Goal: Information Seeking & Learning: Find specific fact

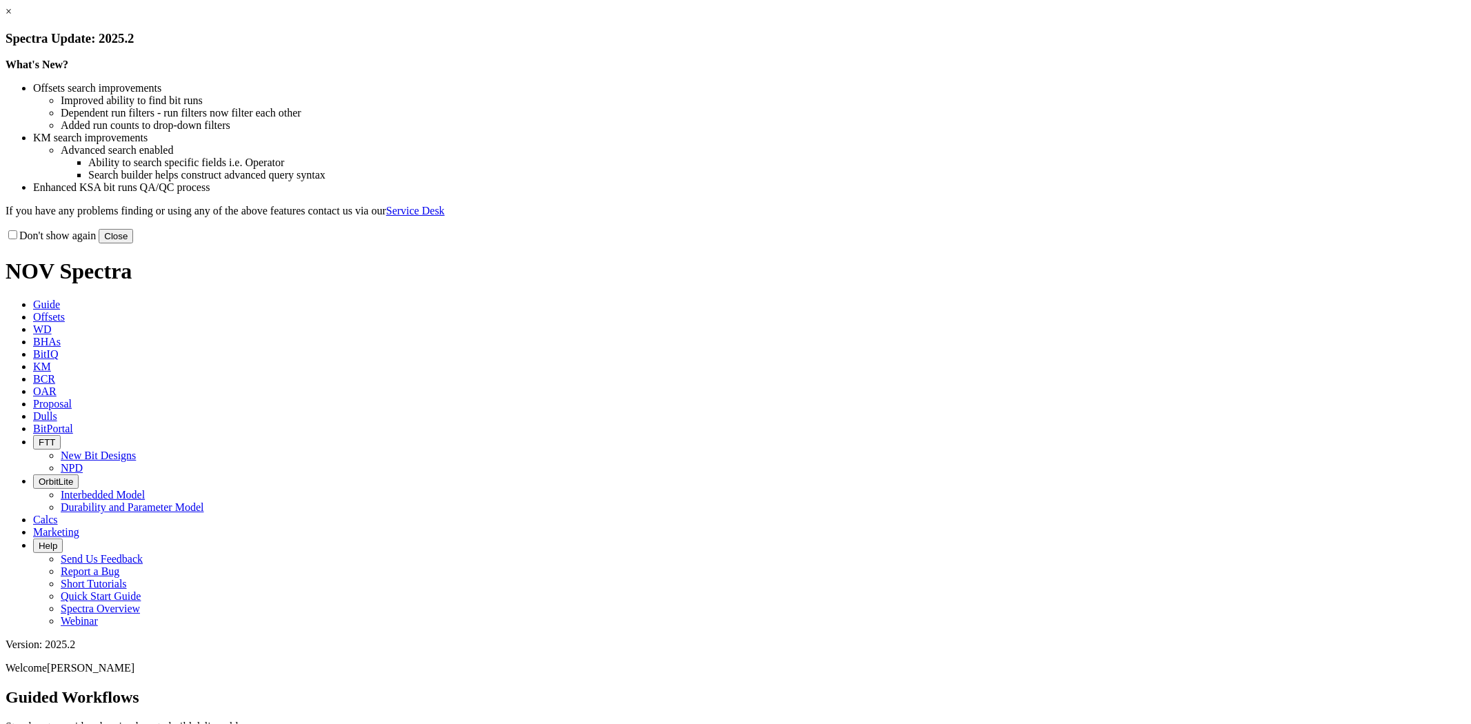
click at [12, 17] on link "×" at bounding box center [9, 12] width 6 height 12
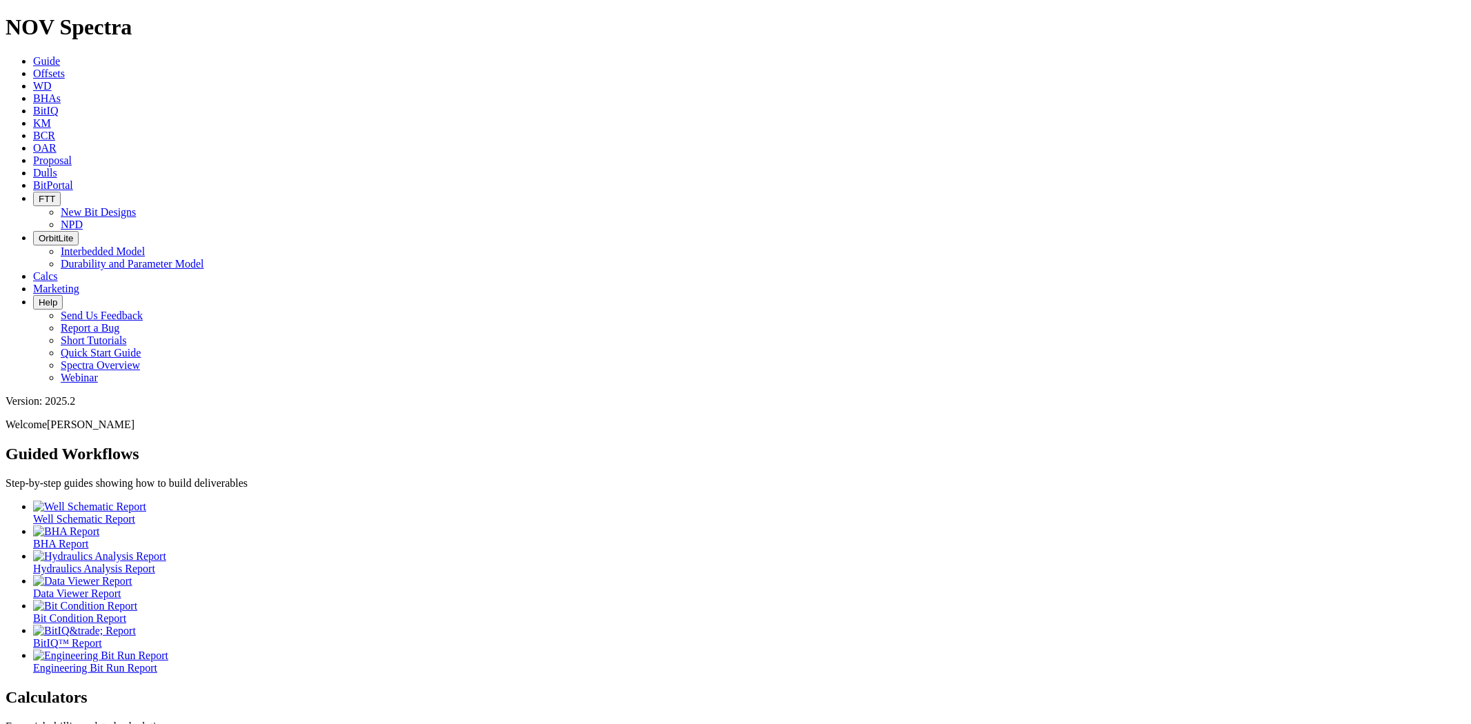
click at [57, 167] on span "Dulls" at bounding box center [45, 173] width 24 height 12
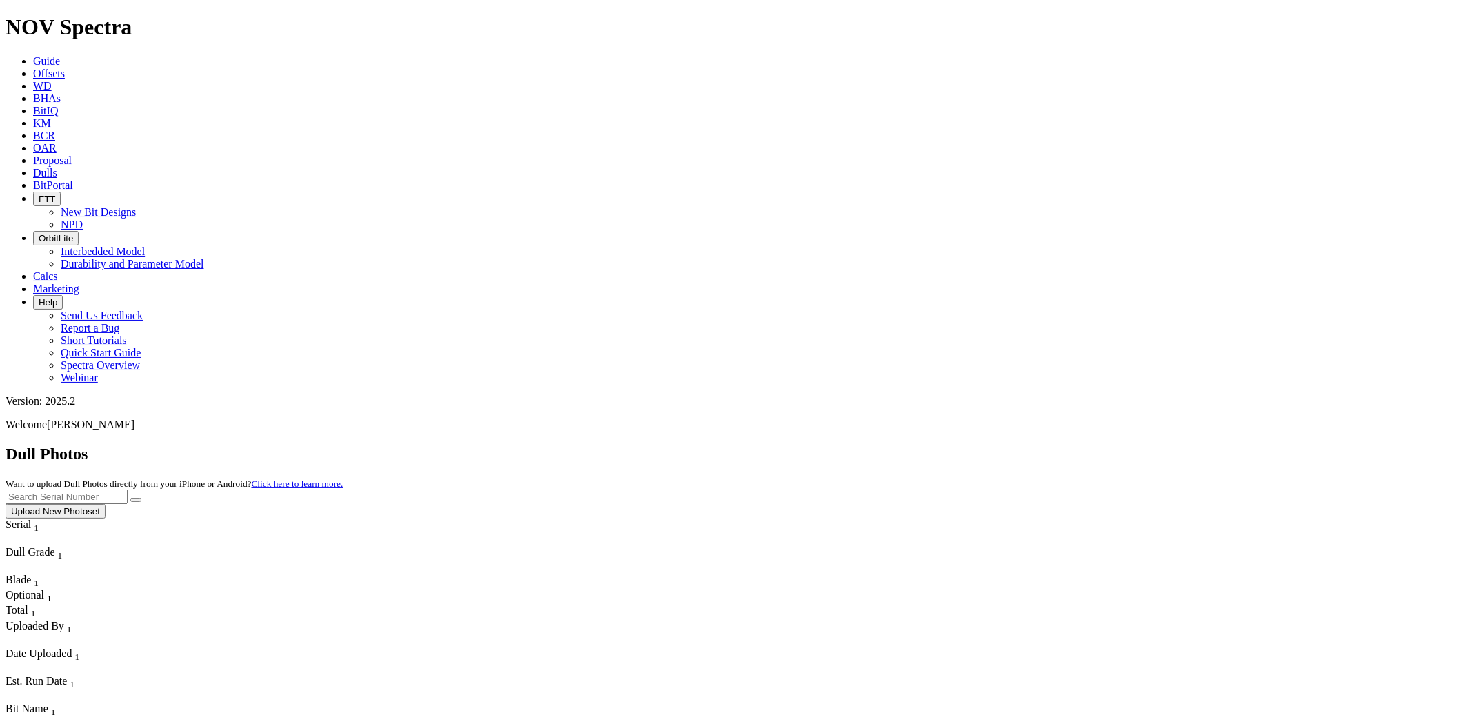
click at [128, 490] on input "text" at bounding box center [67, 497] width 122 height 14
paste input "S301499"
type input "S301499"
click at [130, 498] on button "submit" at bounding box center [135, 500] width 11 height 4
drag, startPoint x: 1193, startPoint y: 69, endPoint x: 1002, endPoint y: 52, distance: 192.5
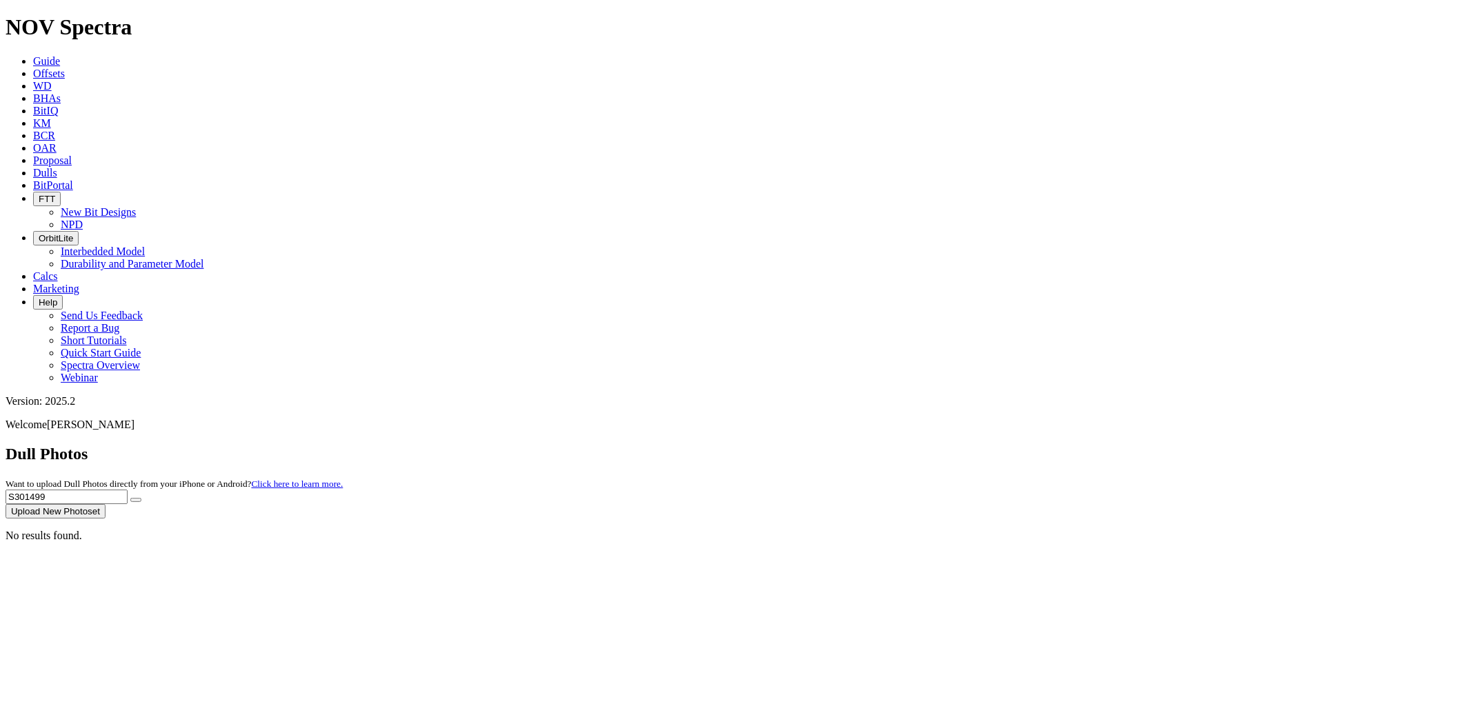
click at [1002, 445] on div "Dull Photos Want to upload Dull Photos directly from your iPhone or Android? Cl…" at bounding box center [736, 482] width 1460 height 74
paste input "T303802"
click at [130, 498] on button "submit" at bounding box center [135, 500] width 11 height 4
drag, startPoint x: 1204, startPoint y: 63, endPoint x: 1055, endPoint y: 66, distance: 149.0
click at [1055, 445] on div "Dull Photos Want to upload Dull Photos directly from your iPhone or Android? Cl…" at bounding box center [736, 482] width 1460 height 74
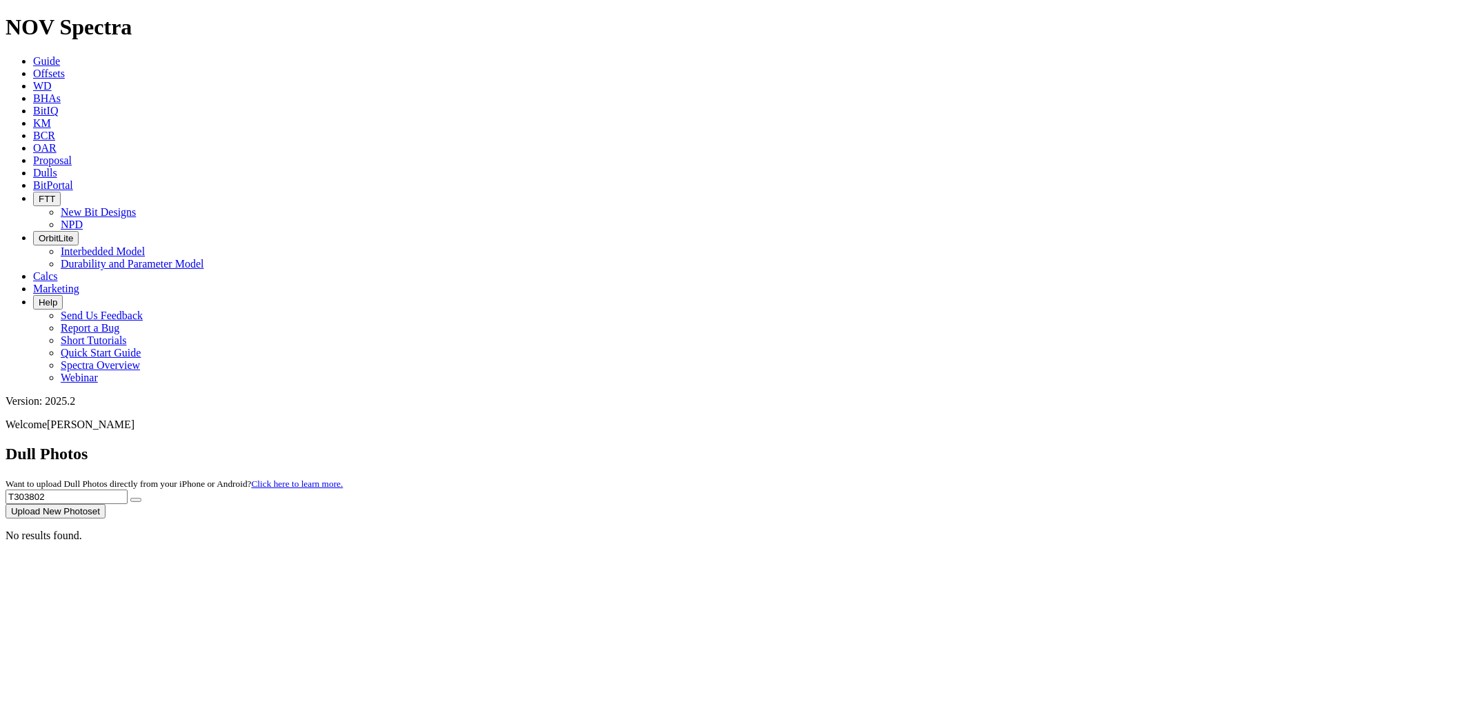
paste input "S314206"
click at [130, 498] on button "submit" at bounding box center [135, 500] width 11 height 4
drag, startPoint x: 1202, startPoint y: 61, endPoint x: 988, endPoint y: 57, distance: 213.9
click at [989, 445] on div "Dull Photos Want to upload Dull Photos directly from your iPhone or Android? Cl…" at bounding box center [736, 482] width 1460 height 74
paste input "618"
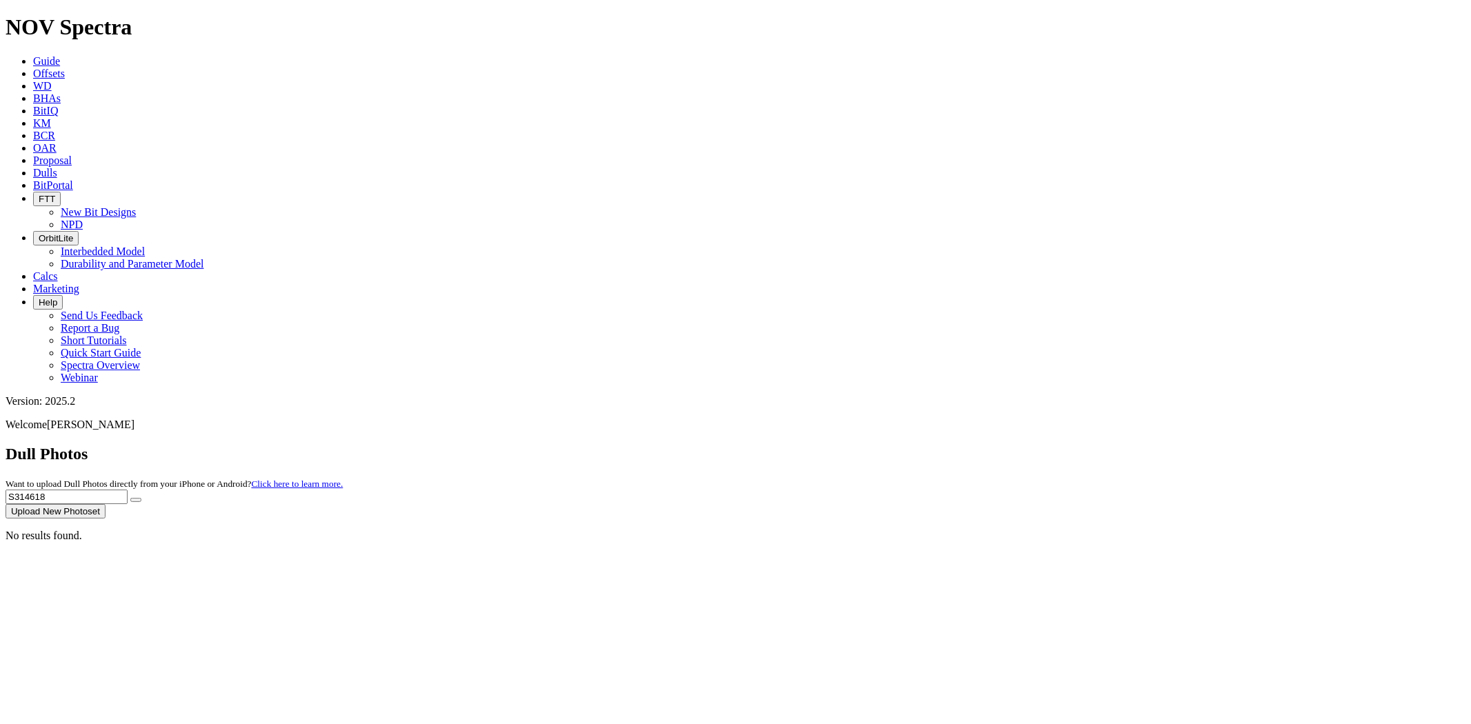
click at [130, 498] on button "submit" at bounding box center [135, 500] width 11 height 4
drag, startPoint x: 1199, startPoint y: 64, endPoint x: 915, endPoint y: 59, distance: 283.5
click at [915, 445] on div "Dull Photos Want to upload Dull Photos directly from your iPhone or Android? Cl…" at bounding box center [736, 482] width 1460 height 74
paste input "391"
click at [130, 498] on button "submit" at bounding box center [135, 500] width 11 height 4
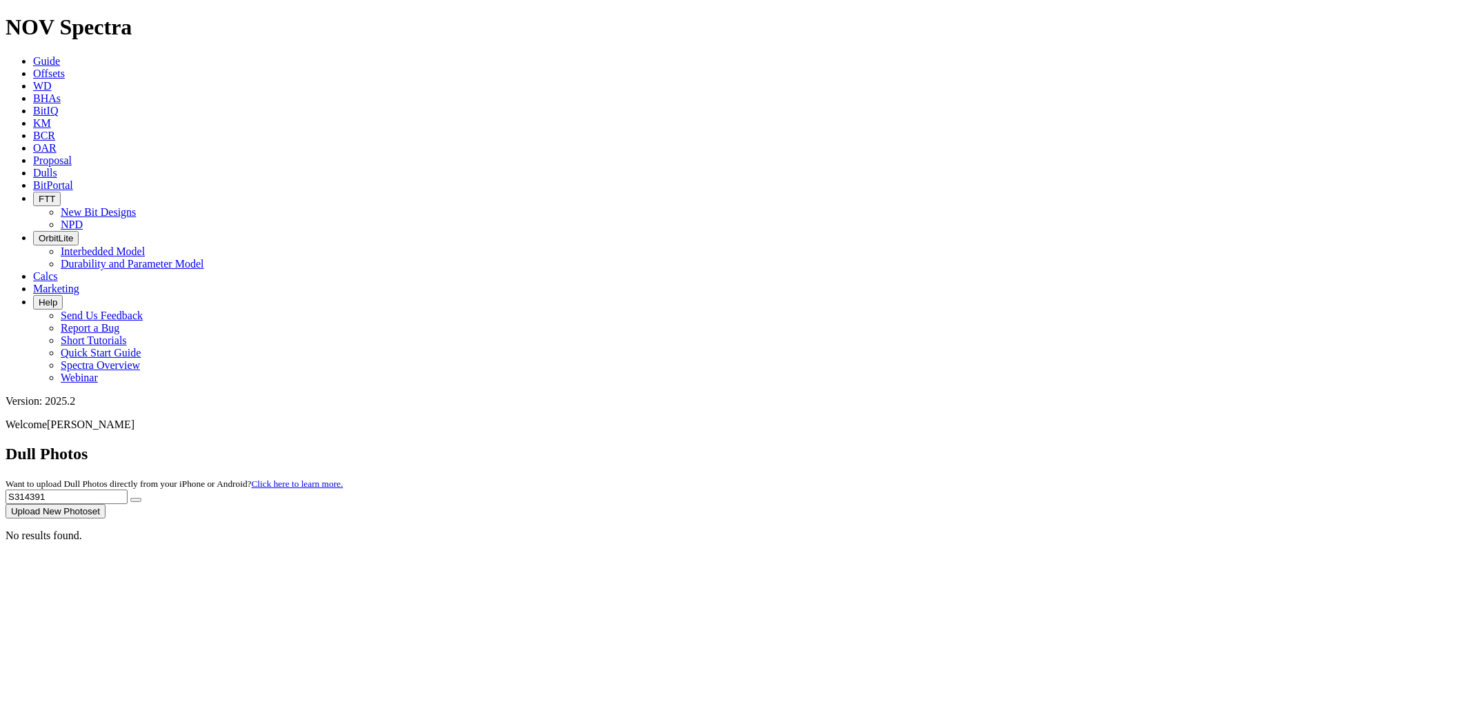
drag, startPoint x: 1200, startPoint y: 56, endPoint x: 870, endPoint y: 92, distance: 332.3
click at [870, 445] on dull-photos-search "Dull Photos Want to upload Dull Photos directly from your iPhone or Android? Cl…" at bounding box center [736, 493] width 1460 height 97
paste input "5209"
click at [130, 498] on button "submit" at bounding box center [135, 500] width 11 height 4
drag, startPoint x: 1222, startPoint y: 60, endPoint x: 895, endPoint y: 81, distance: 327.6
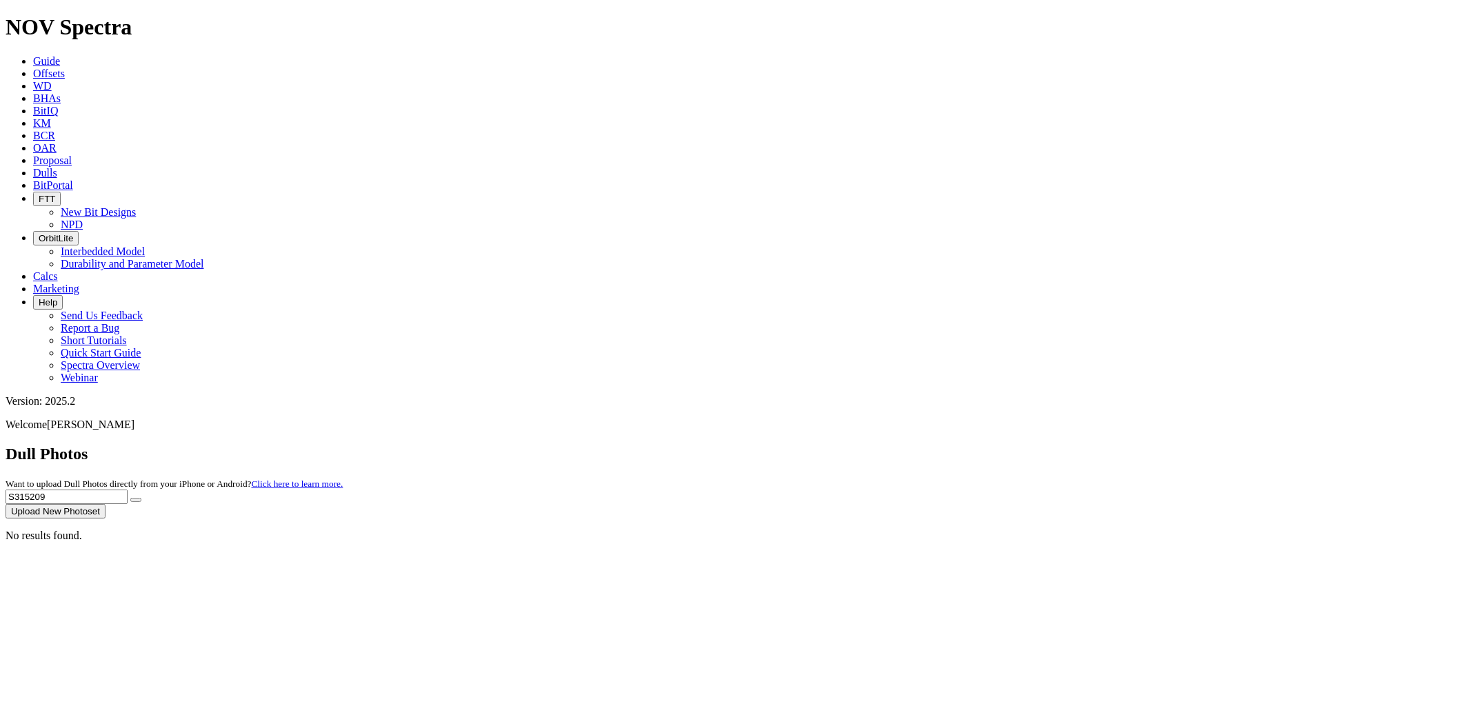
click at [895, 445] on div "Dull Photos Want to upload Dull Photos directly from your iPhone or Android? Cl…" at bounding box center [736, 482] width 1460 height 74
paste input "842"
click at [130, 498] on button "submit" at bounding box center [135, 500] width 11 height 4
click at [1254, 530] on div "No results found." at bounding box center [736, 536] width 1460 height 12
drag, startPoint x: 1240, startPoint y: 66, endPoint x: 970, endPoint y: 72, distance: 269.8
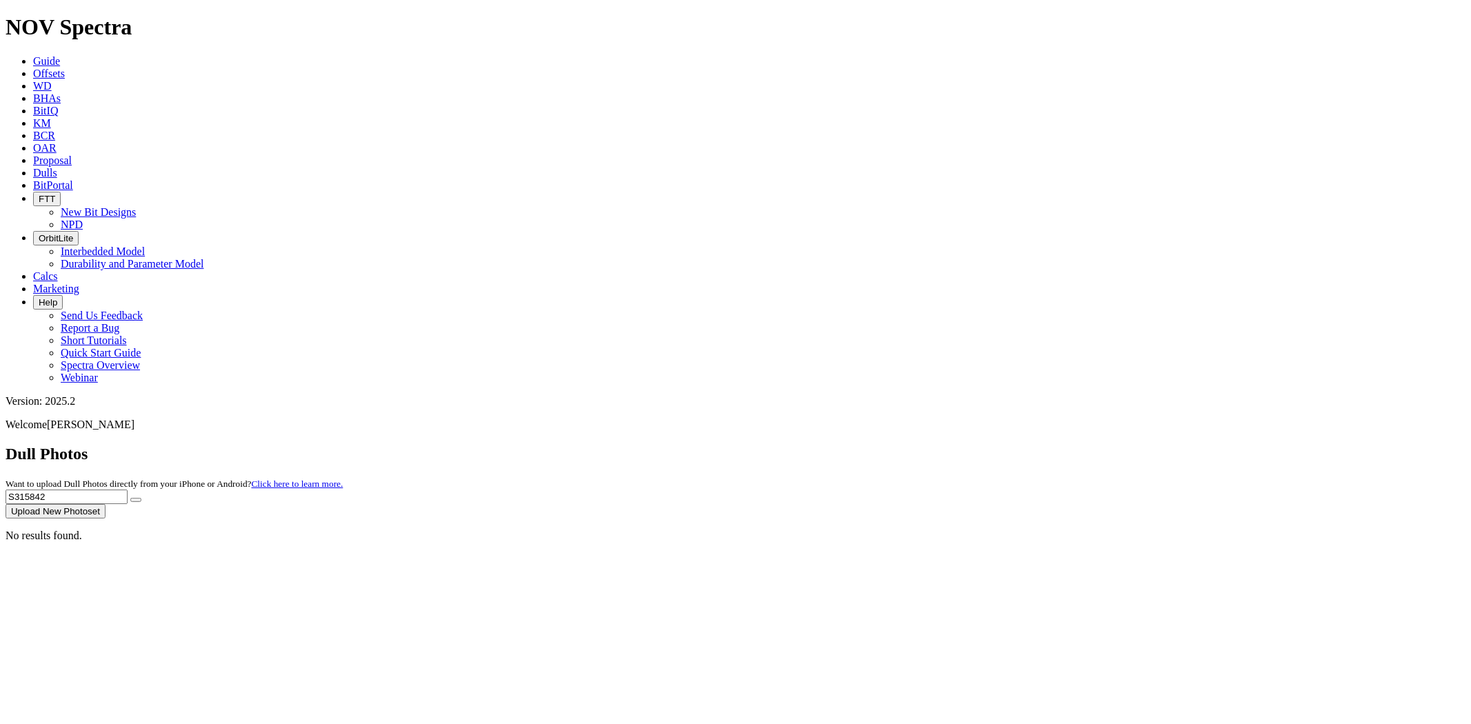
click at [970, 445] on div "Dull Photos Want to upload Dull Photos directly from your iPhone or Android? Cl…" at bounding box center [736, 482] width 1460 height 74
click at [130, 498] on button "submit" at bounding box center [135, 500] width 11 height 4
drag, startPoint x: 1192, startPoint y: 61, endPoint x: 1111, endPoint y: 59, distance: 81.4
click at [1111, 445] on div "Dull Photos Want to upload Dull Photos directly from your iPhone or Android? Cl…" at bounding box center [736, 482] width 1460 height 74
paste input "4757"
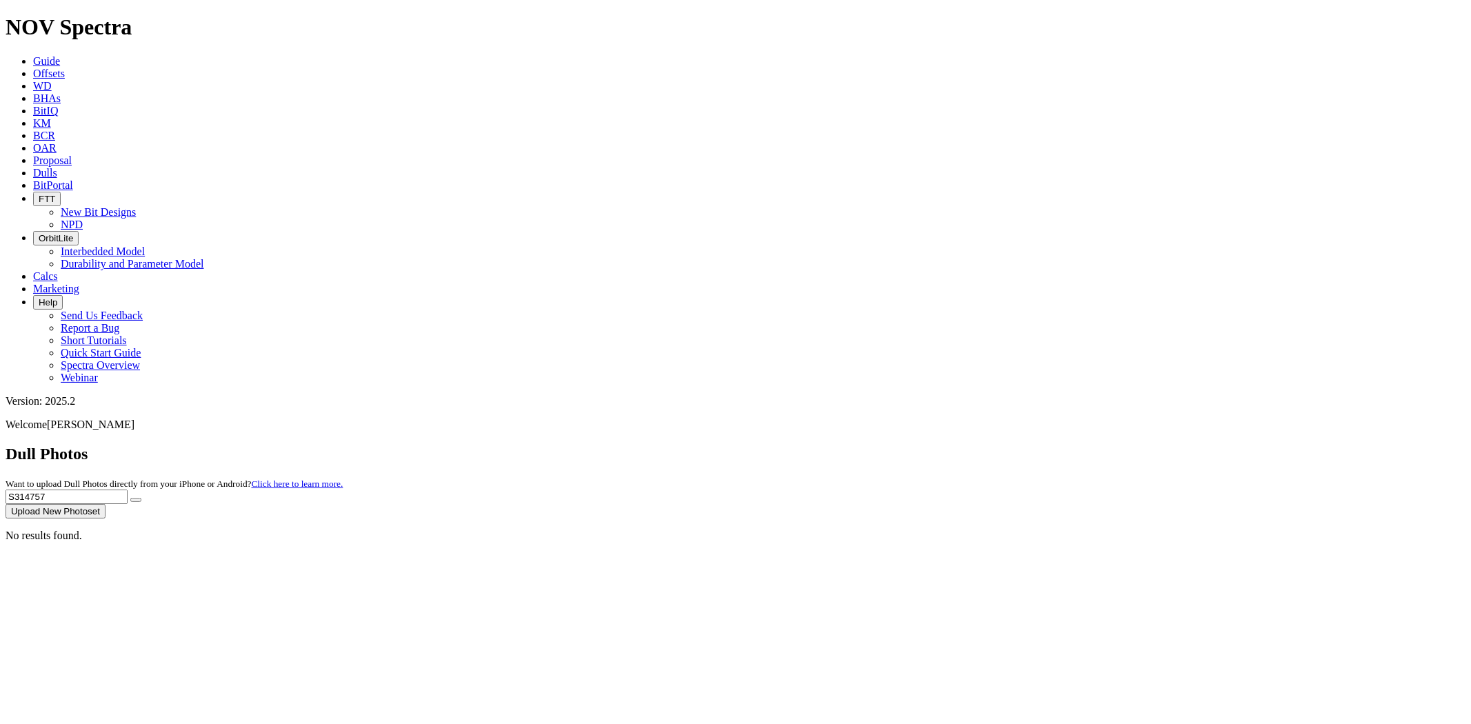
click at [130, 498] on button "submit" at bounding box center [135, 500] width 11 height 4
drag, startPoint x: 1205, startPoint y: 70, endPoint x: 1007, endPoint y: 49, distance: 199.0
click at [1007, 445] on div "Dull Photos Want to upload Dull Photos directly from your iPhone or Android? Cl…" at bounding box center [736, 482] width 1460 height 74
click at [130, 498] on button "submit" at bounding box center [135, 500] width 11 height 4
drag, startPoint x: 1186, startPoint y: 58, endPoint x: 959, endPoint y: 64, distance: 227.0
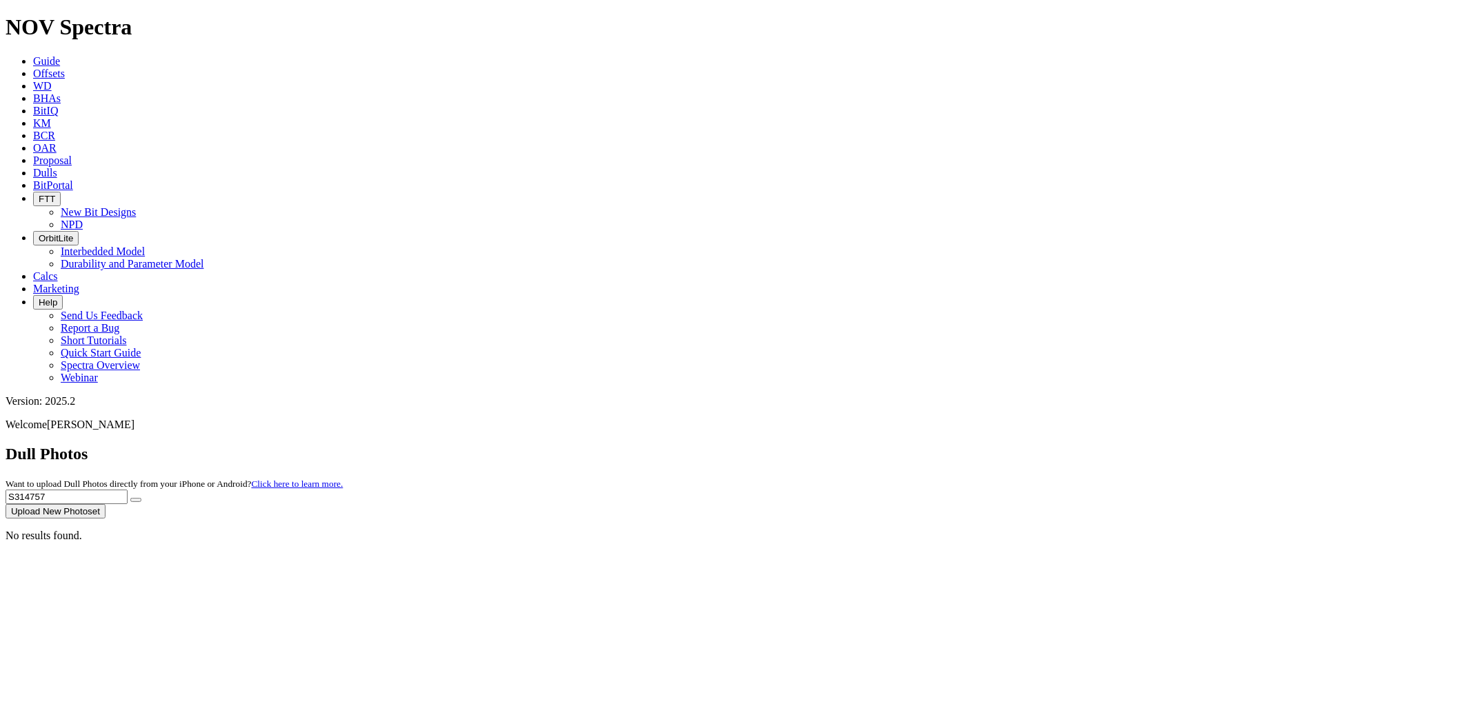
click at [959, 445] on div "Dull Photos Want to upload Dull Photos directly from your iPhone or Android? Cl…" at bounding box center [736, 482] width 1460 height 74
paste input "01734"
click at [130, 498] on button "submit" at bounding box center [135, 500] width 11 height 4
drag, startPoint x: 1196, startPoint y: 57, endPoint x: 1057, endPoint y: 61, distance: 138.7
click at [1059, 445] on div "Dull Photos Want to upload Dull Photos directly from your iPhone or Android? Cl…" at bounding box center [736, 482] width 1460 height 74
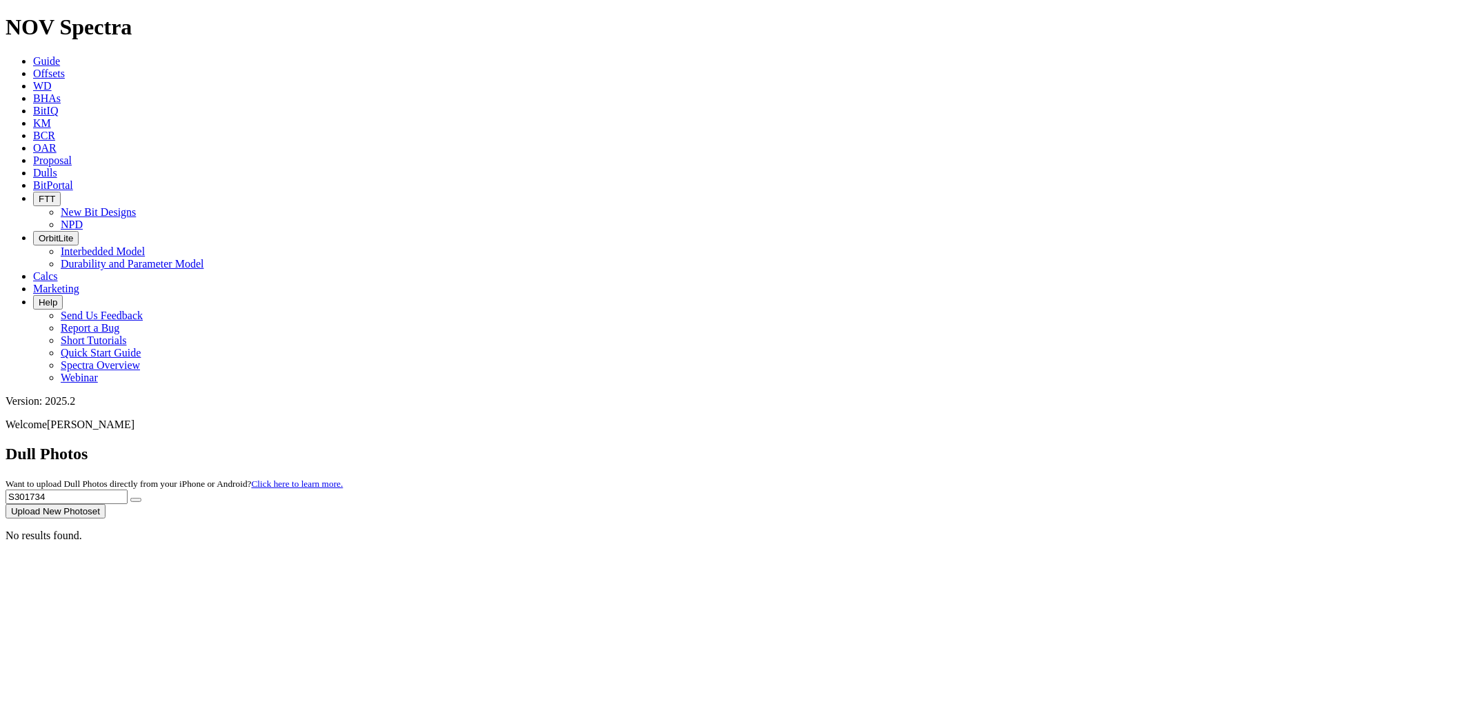
paste input "14388"
click at [130, 498] on button "submit" at bounding box center [135, 500] width 11 height 4
drag, startPoint x: 1197, startPoint y: 66, endPoint x: 915, endPoint y: 63, distance: 282.1
click at [915, 445] on div "Dull Photos Want to upload Dull Photos directly from your iPhone or Android? Cl…" at bounding box center [736, 482] width 1460 height 74
paste input "892"
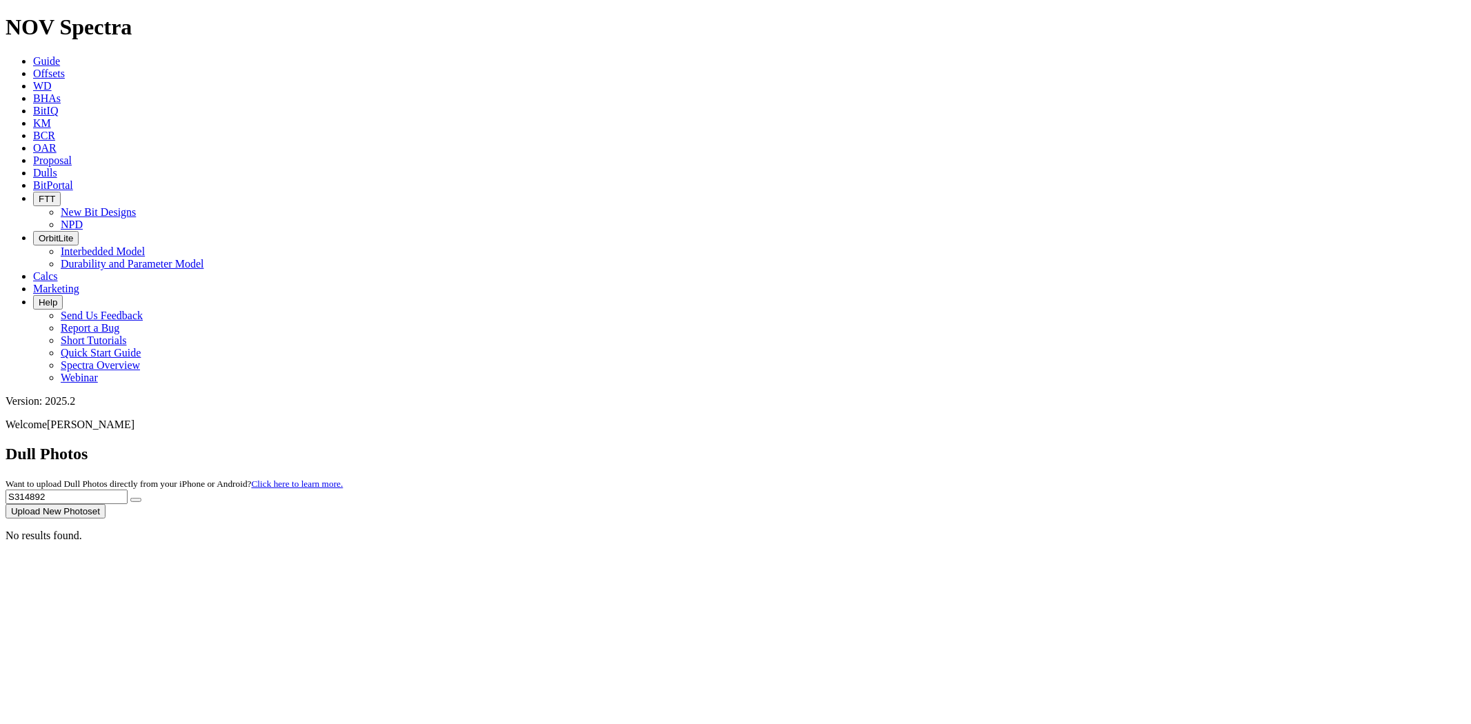
click at [130, 498] on button "submit" at bounding box center [135, 500] width 11 height 4
drag, startPoint x: 1202, startPoint y: 63, endPoint x: 1058, endPoint y: 55, distance: 143.7
click at [1058, 445] on div "Dull Photos Want to upload Dull Photos directly from your iPhone or Android? Cl…" at bounding box center [736, 482] width 1460 height 74
paste input "2028"
click at [130, 498] on button "submit" at bounding box center [135, 500] width 11 height 4
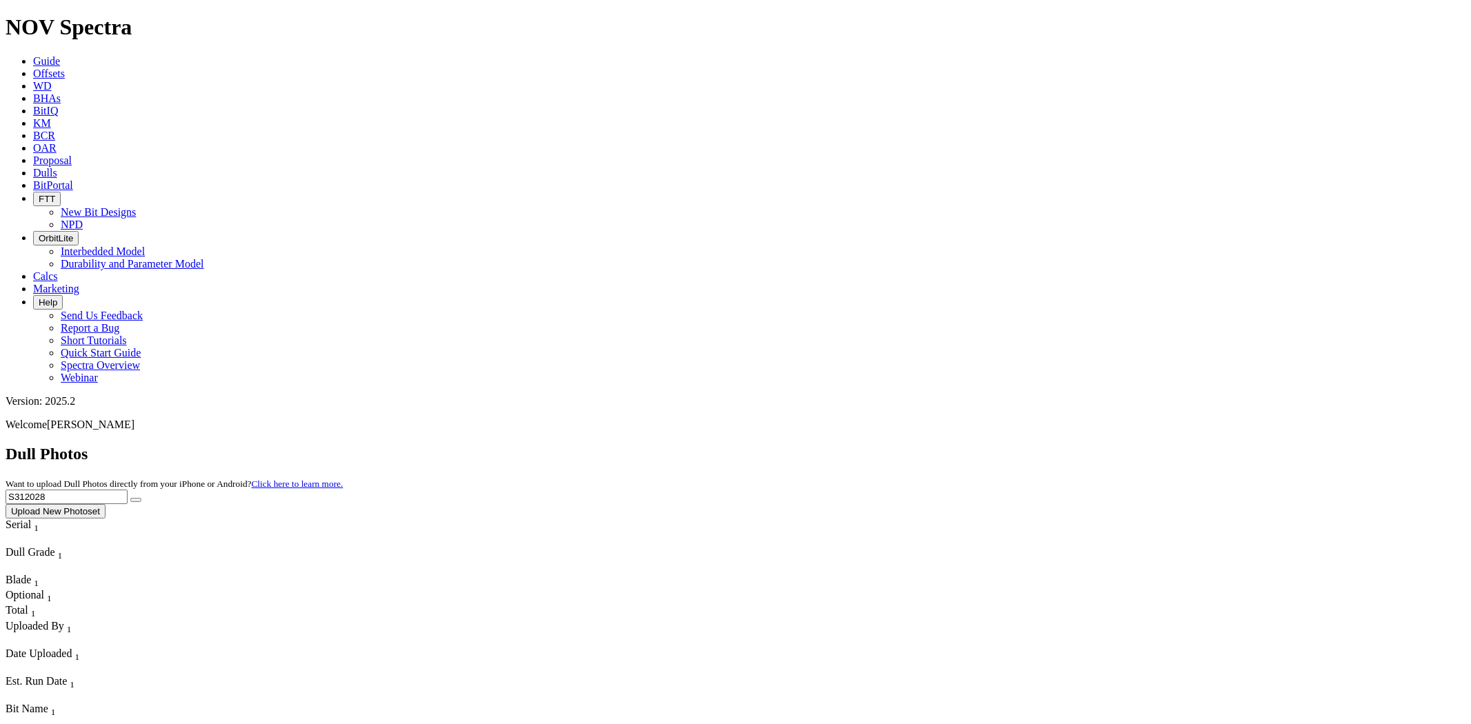
drag, startPoint x: 1181, startPoint y: 59, endPoint x: 1128, endPoint y: 59, distance: 52.4
click at [1128, 445] on div "Dull Photos Want to upload Dull Photos directly from your iPhone or Android? Cl…" at bounding box center [736, 482] width 1460 height 74
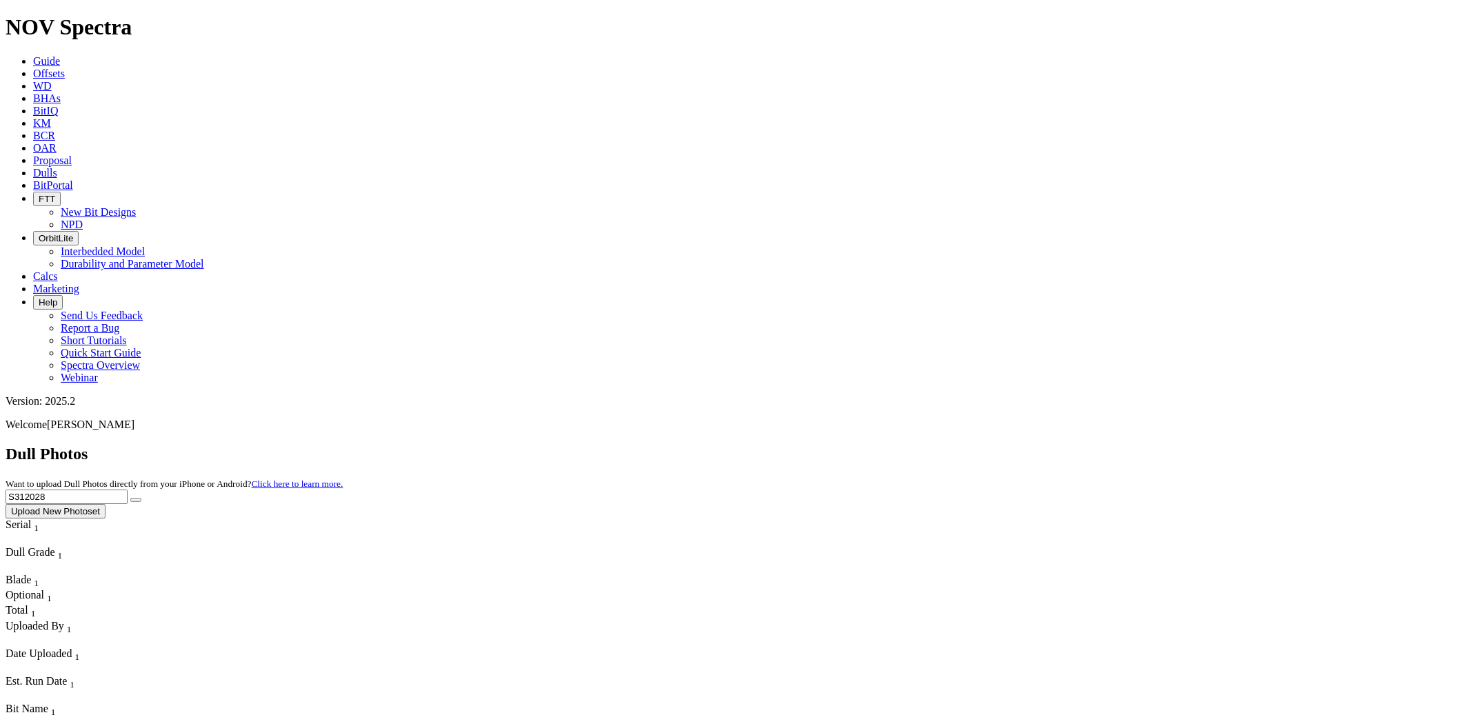
paste input "3877"
click at [130, 498] on button "submit" at bounding box center [135, 500] width 11 height 4
drag, startPoint x: 1189, startPoint y: 62, endPoint x: 1084, endPoint y: 52, distance: 106.0
click at [1093, 445] on div "Dull Photos Want to upload Dull Photos directly from your iPhone or Android? Cl…" at bounding box center [736, 482] width 1460 height 74
paste input "5465"
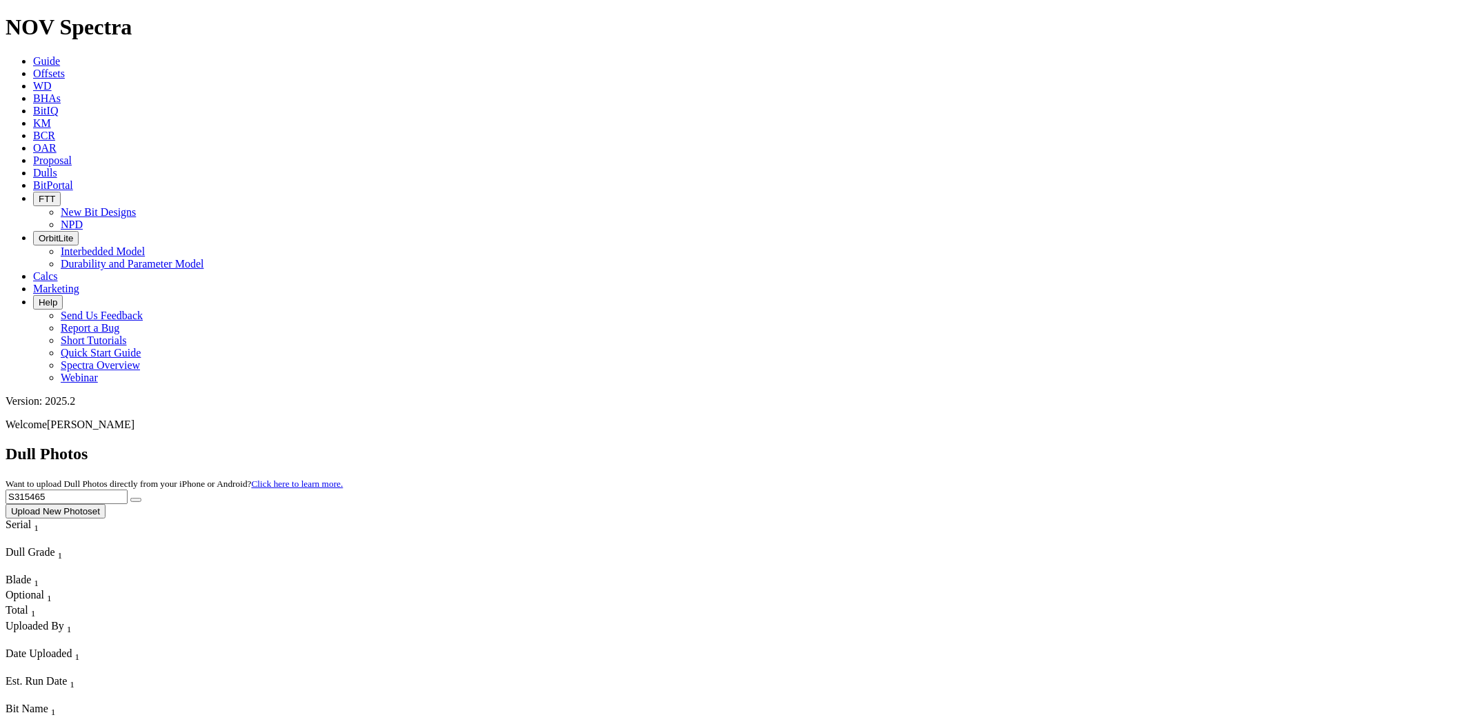
click at [130, 498] on button "submit" at bounding box center [135, 500] width 11 height 4
drag, startPoint x: 1186, startPoint y: 61, endPoint x: 1014, endPoint y: 81, distance: 173.6
click at [1017, 445] on div "Dull Photos Want to upload Dull Photos directly from your iPhone or Android? Cl…" at bounding box center [736, 482] width 1460 height 74
paste input "T30381"
click at [130, 498] on button "submit" at bounding box center [135, 500] width 11 height 4
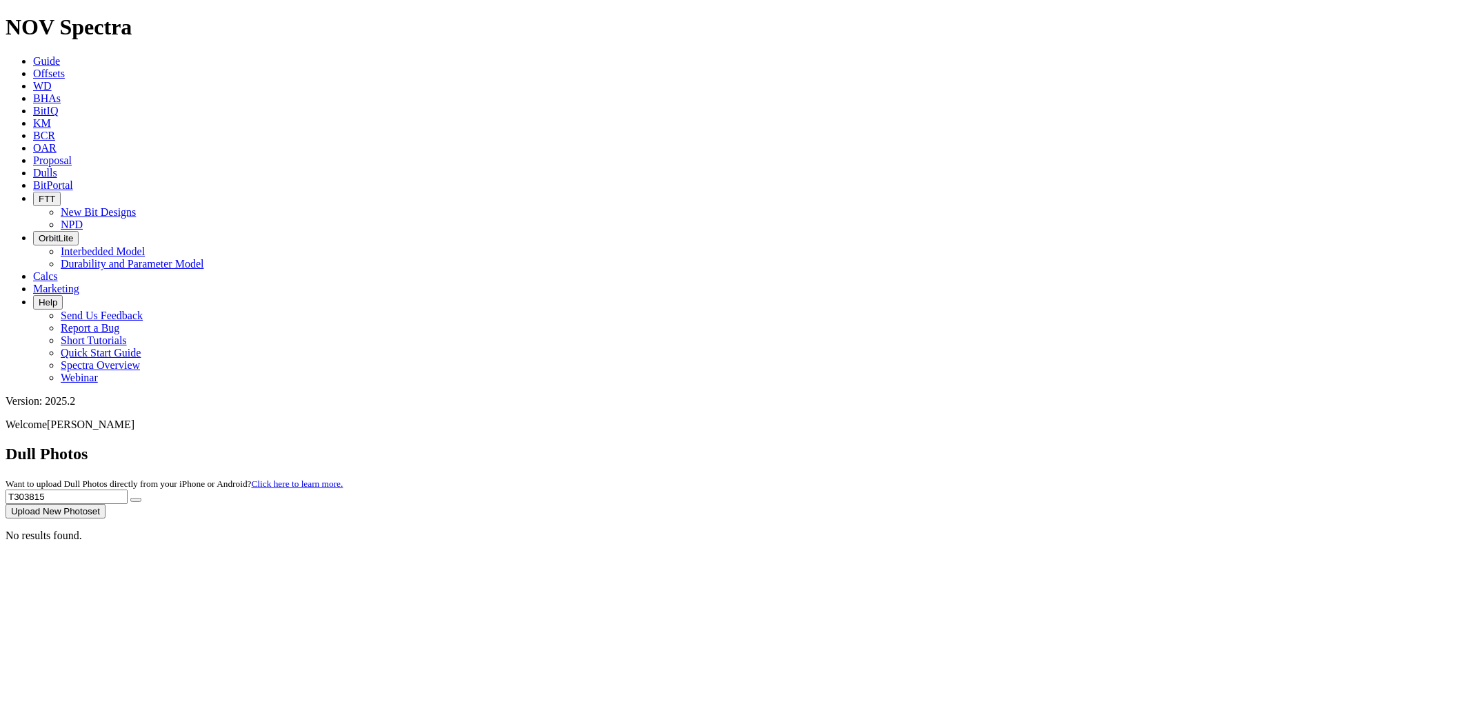
drag, startPoint x: 1199, startPoint y: 66, endPoint x: 995, endPoint y: 69, distance: 203.5
click at [1001, 445] on div "Dull Photos Want to upload Dull Photos directly from your iPhone or Android? Cl…" at bounding box center [736, 482] width 1460 height 74
paste input "0"
click at [130, 498] on button "submit" at bounding box center [135, 500] width 11 height 4
drag, startPoint x: 1194, startPoint y: 65, endPoint x: 1124, endPoint y: 65, distance: 69.7
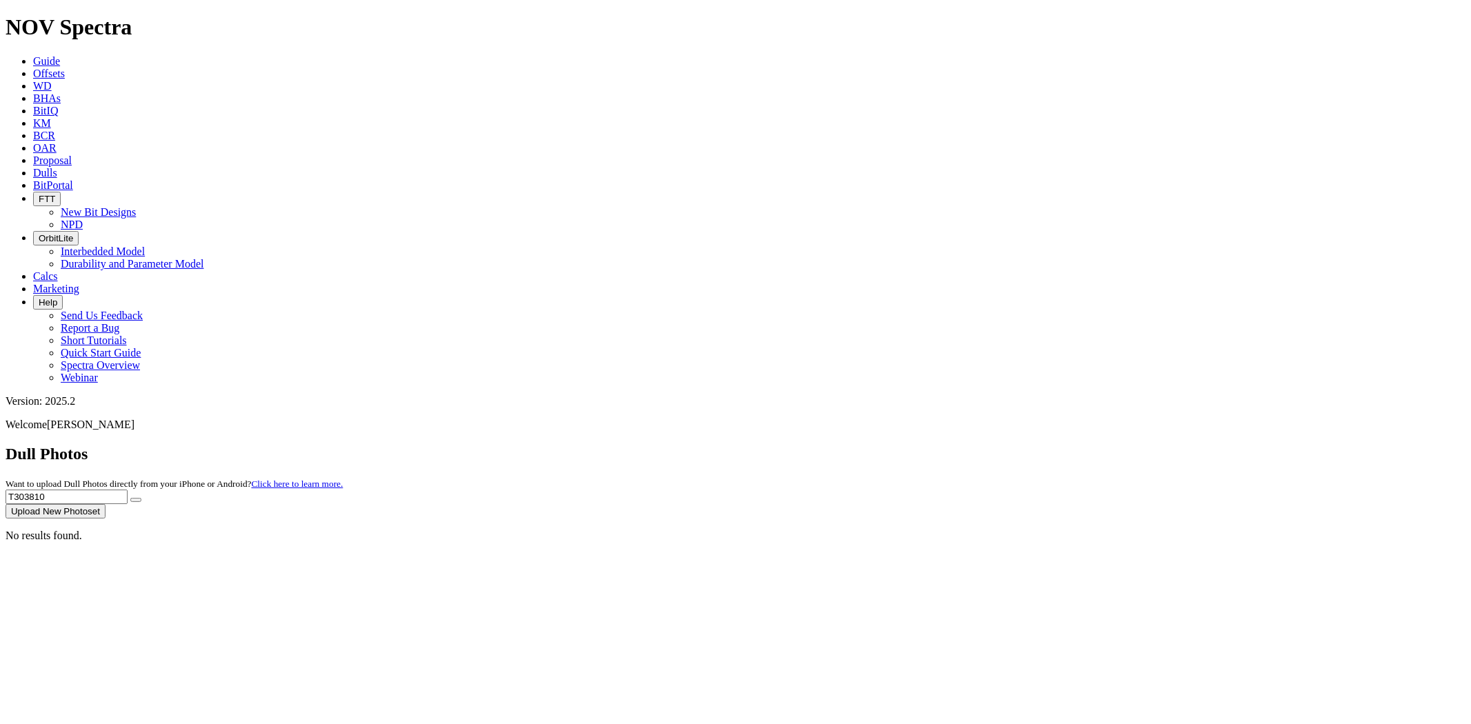
click at [1124, 445] on div "Dull Photos Want to upload Dull Photos directly from your iPhone or Android? Cl…" at bounding box center [736, 482] width 1460 height 74
paste input "S314007"
click at [130, 498] on button "submit" at bounding box center [135, 500] width 11 height 4
click at [444, 542] on div "No results found." at bounding box center [736, 536] width 1460 height 12
drag, startPoint x: 1207, startPoint y: 65, endPoint x: 890, endPoint y: 92, distance: 318.5
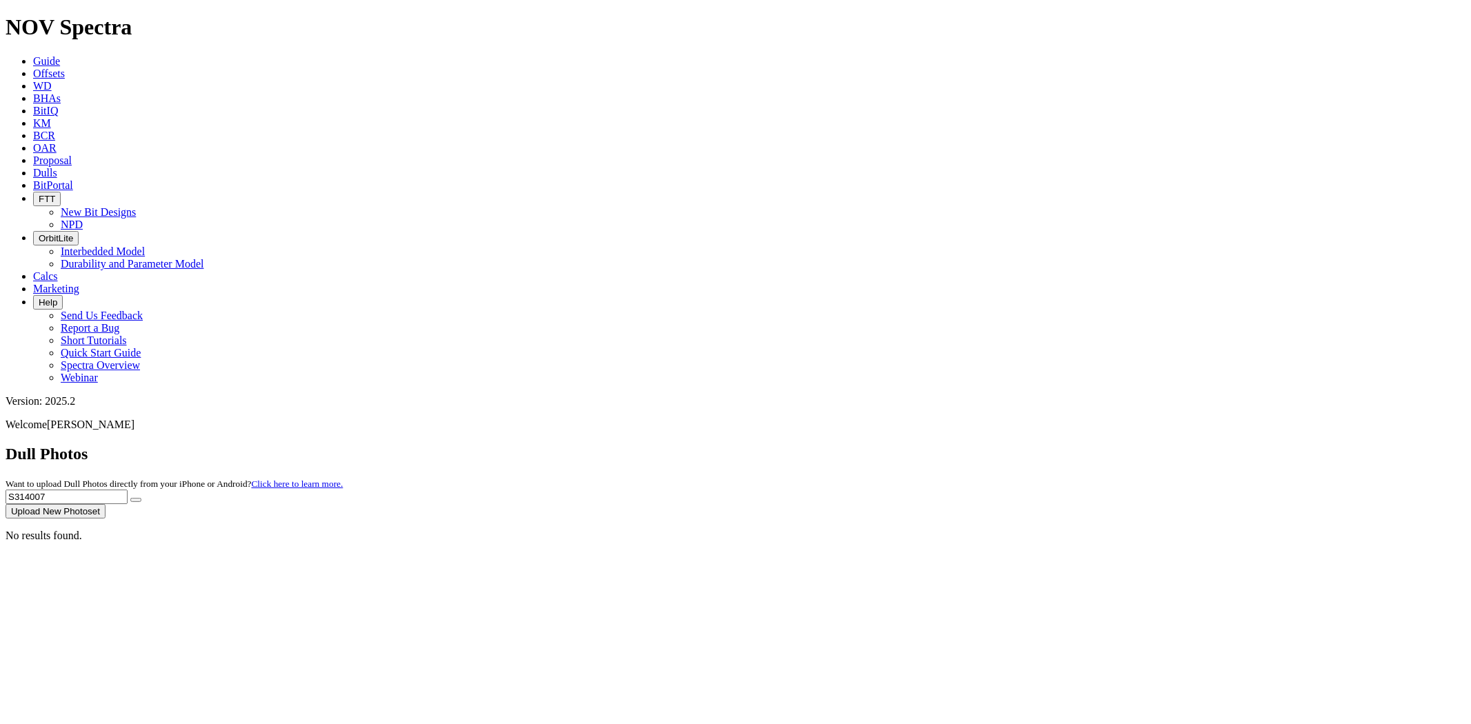
click at [891, 445] on dull-photos-search "Dull Photos Want to upload Dull Photos directly from your iPhone or Android? Cl…" at bounding box center [736, 493] width 1460 height 97
paste input "893"
type input "S314893"
click at [130, 498] on button "submit" at bounding box center [135, 500] width 11 height 4
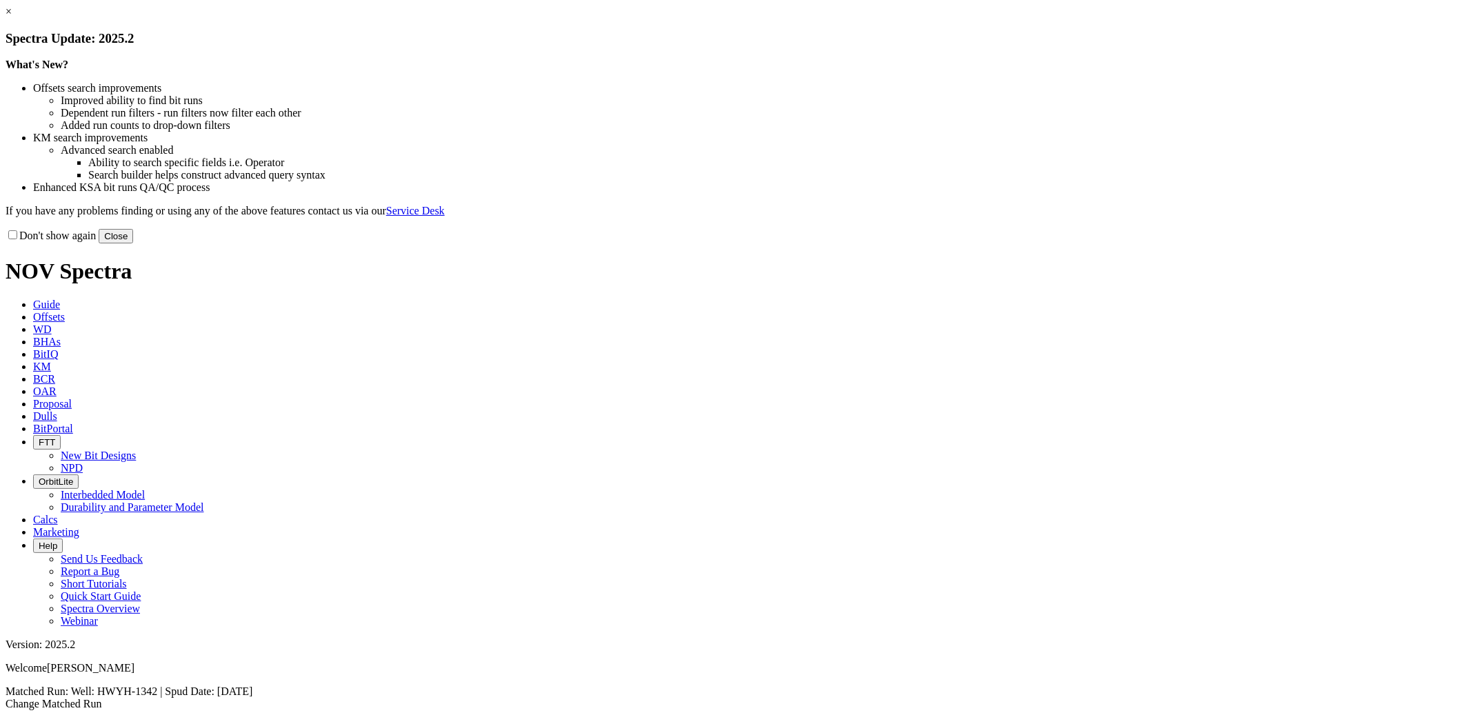
click at [12, 17] on link "×" at bounding box center [9, 12] width 6 height 12
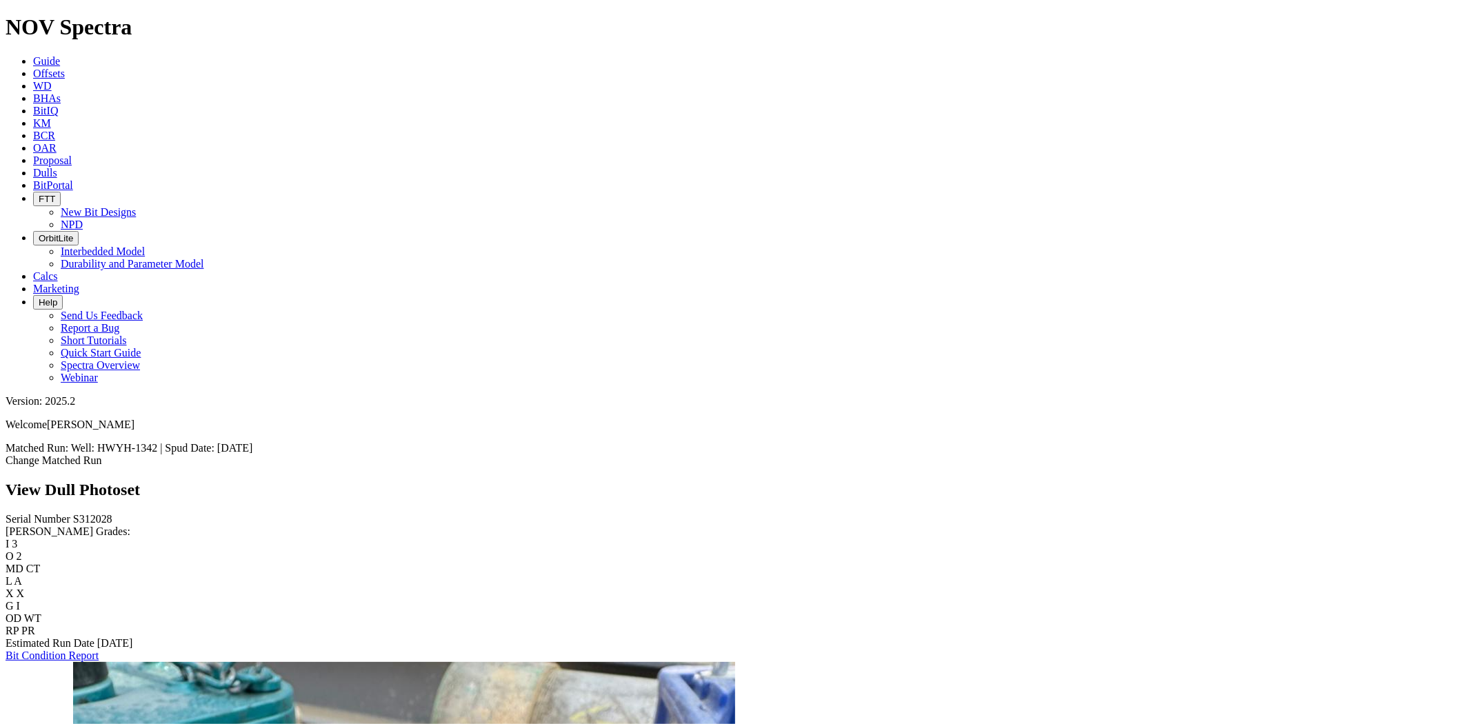
click at [99, 650] on link "Bit Condition Report" at bounding box center [52, 656] width 93 height 12
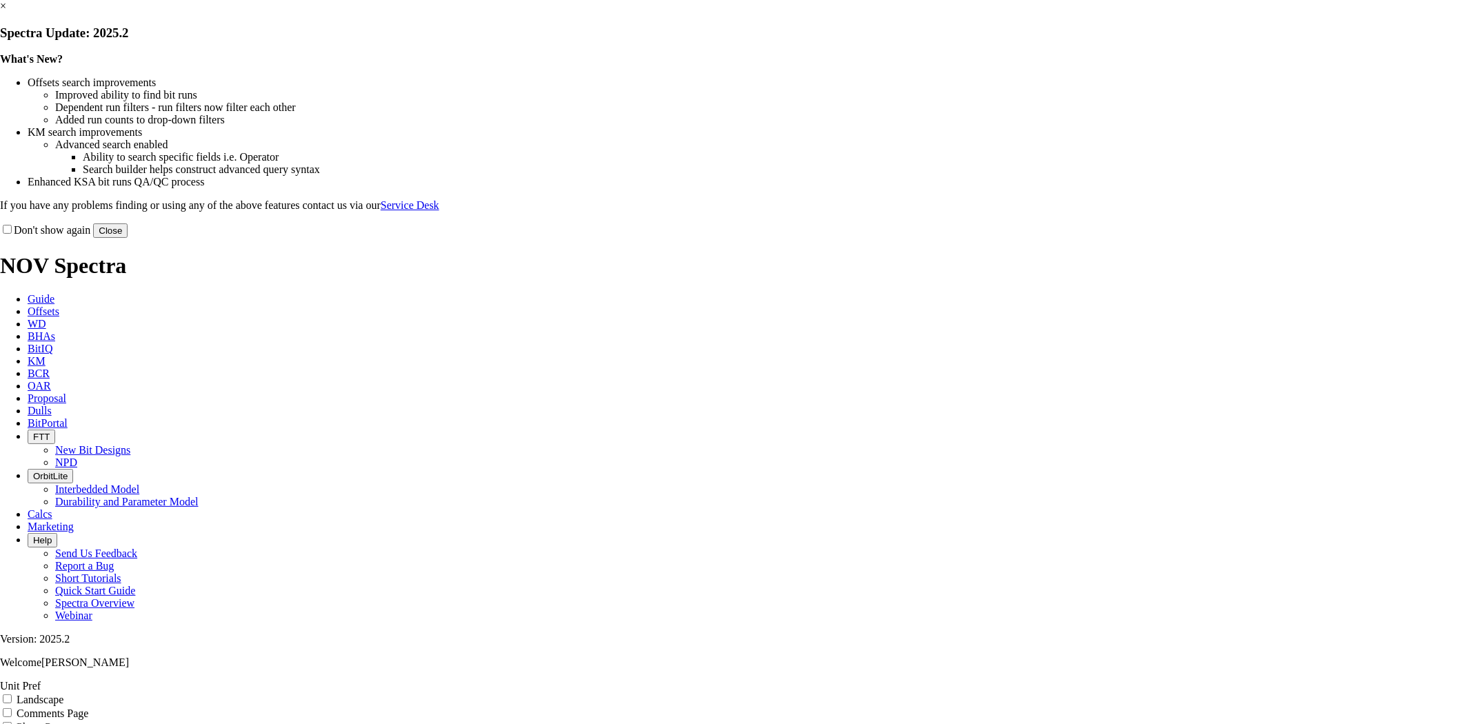
click at [128, 238] on button "Close" at bounding box center [110, 230] width 34 height 14
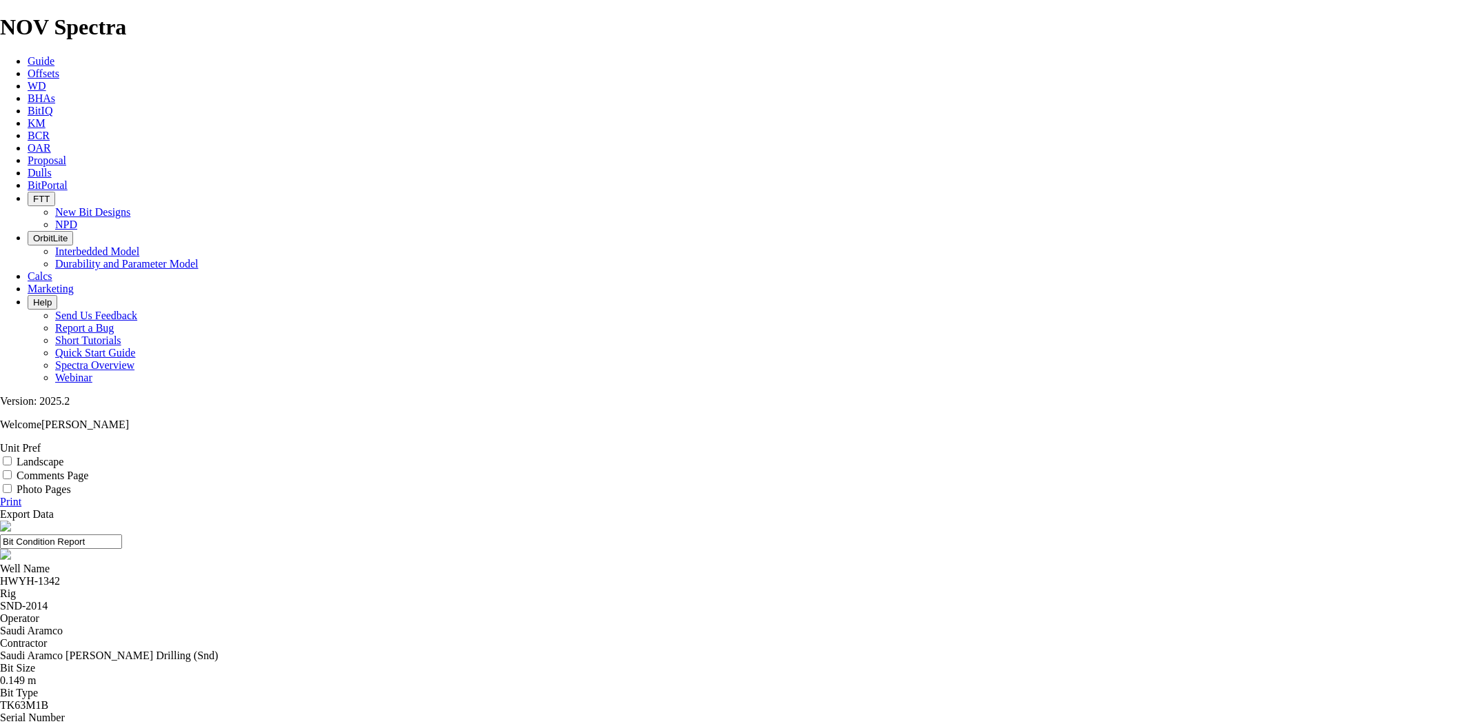
drag, startPoint x: 769, startPoint y: 159, endPoint x: 734, endPoint y: 160, distance: 35.2
click at [734, 699] on div "TK63M1B" at bounding box center [735, 705] width 1471 height 12
copy div "TK63M1B"
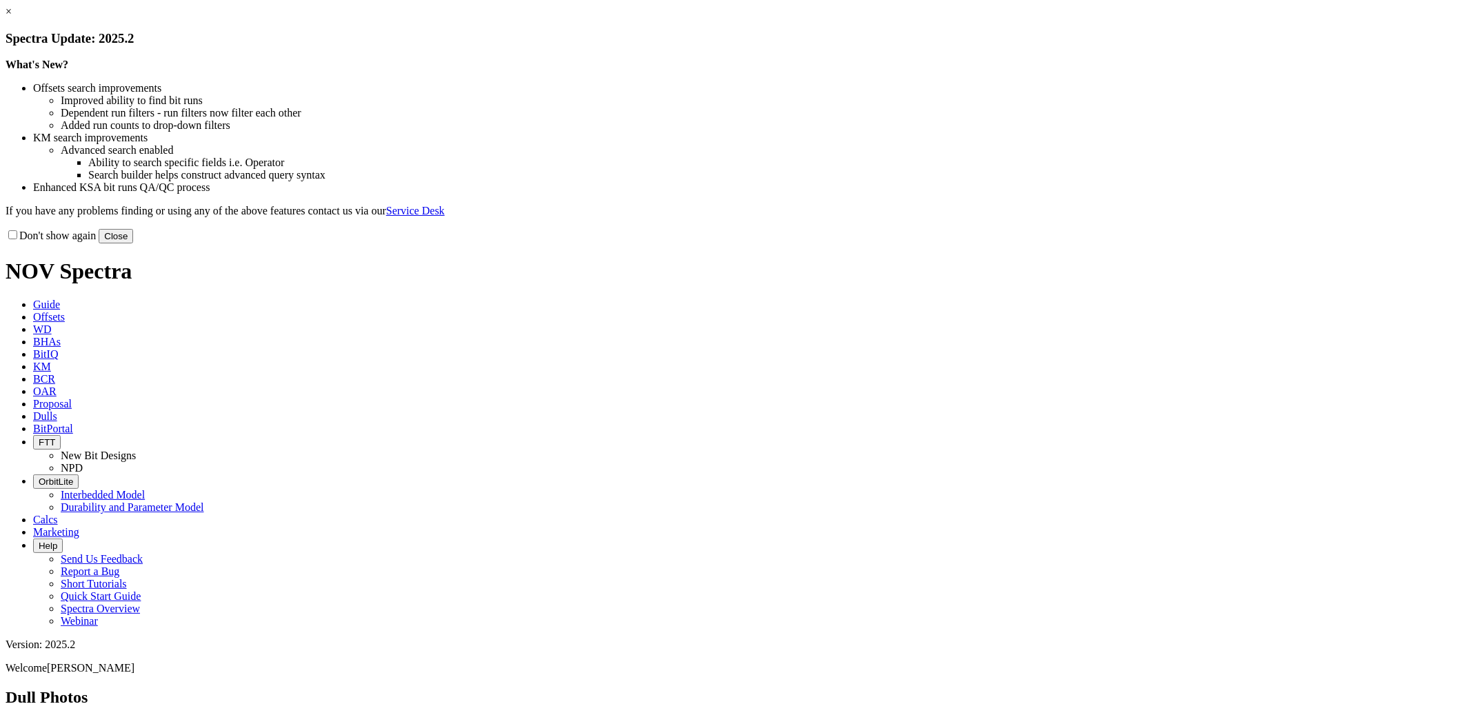
click at [133, 243] on button "Close" at bounding box center [116, 236] width 34 height 14
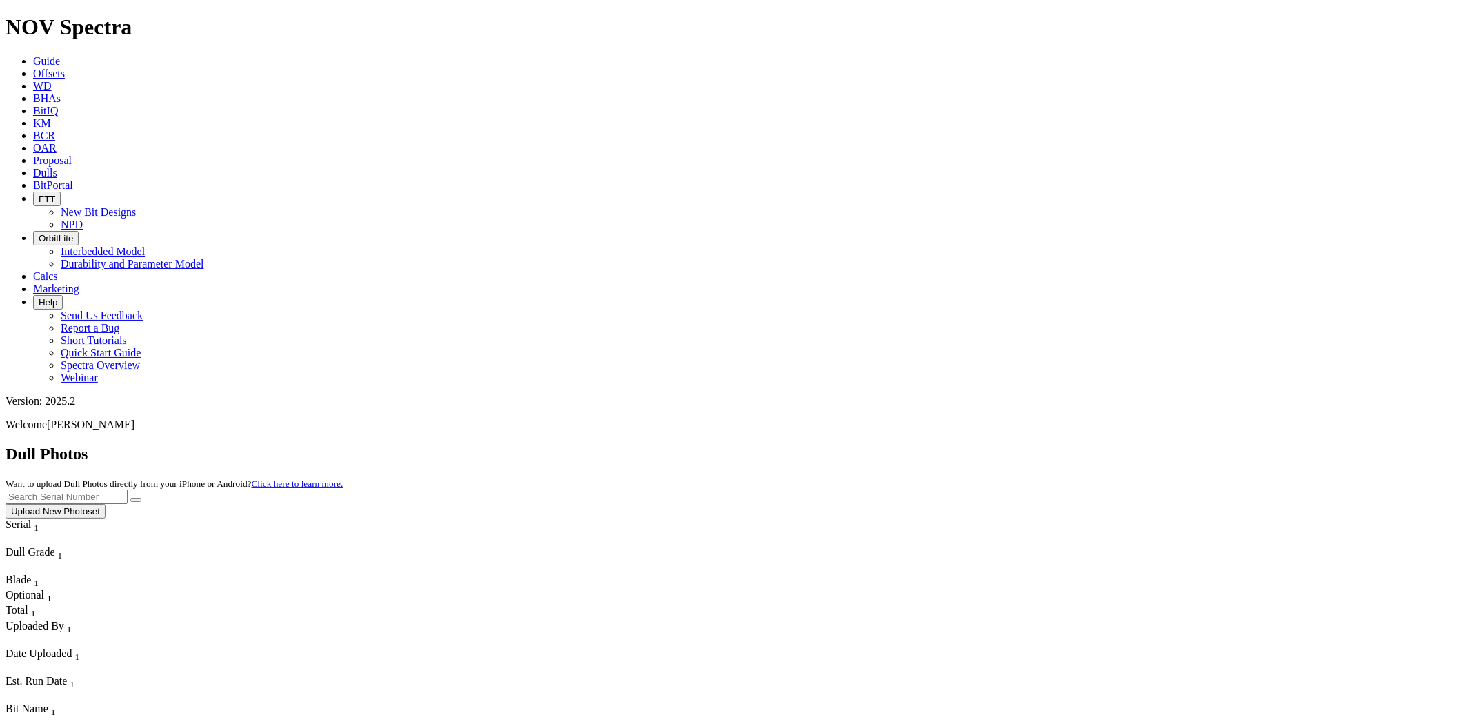
click at [128, 490] on input "text" at bounding box center [67, 497] width 122 height 14
paste input "S314893"
click at [130, 498] on button "submit" at bounding box center [135, 500] width 11 height 4
drag, startPoint x: 1112, startPoint y: 57, endPoint x: 1028, endPoint y: 57, distance: 84.2
click at [1029, 445] on div "Dull Photos Want to upload Dull Photos directly from your iPhone or Android? Cl…" at bounding box center [736, 482] width 1460 height 74
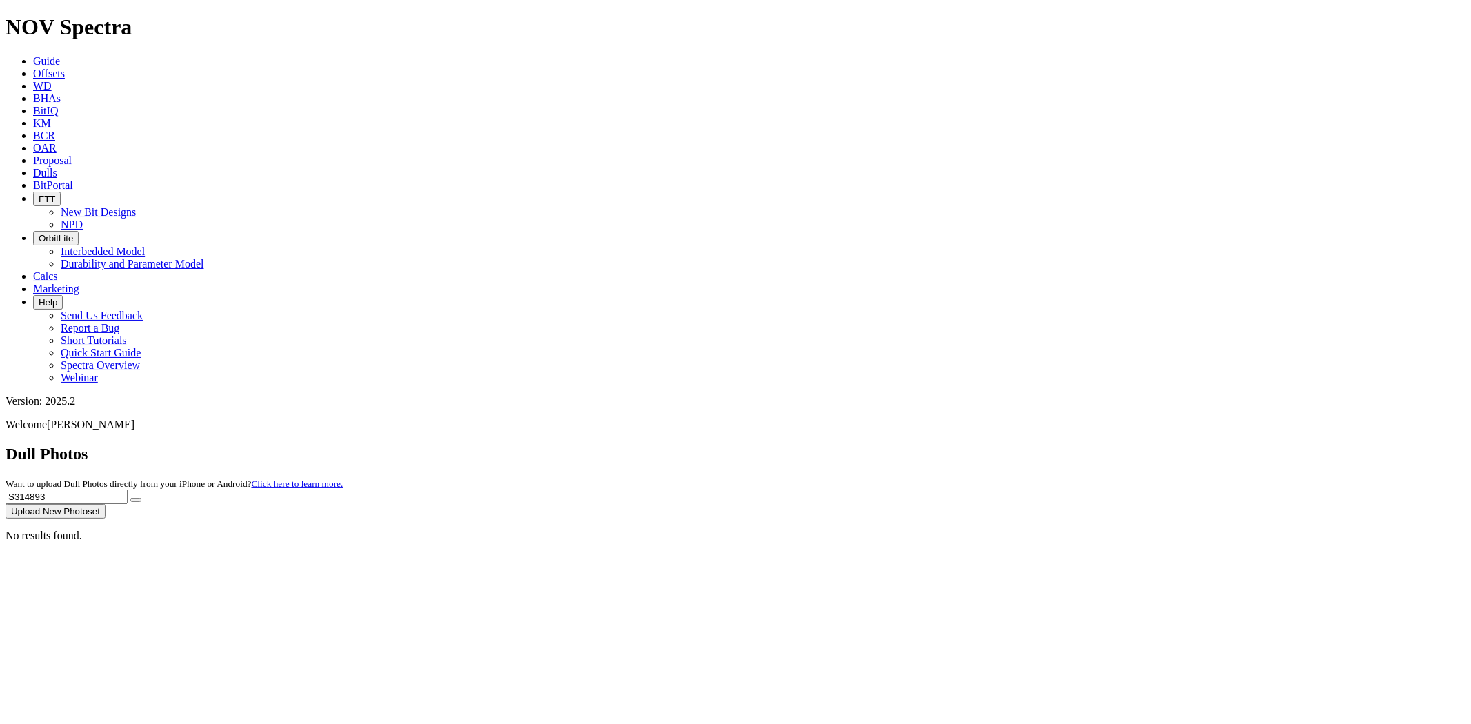
paste input "0878"
click at [130, 498] on button "submit" at bounding box center [135, 500] width 11 height 4
drag, startPoint x: 1216, startPoint y: 53, endPoint x: 1026, endPoint y: 72, distance: 191.4
click at [1026, 445] on div "Dull Photos Want to upload Dull Photos directly from your iPhone or Android? Cl…" at bounding box center [736, 482] width 1460 height 74
paste input "459"
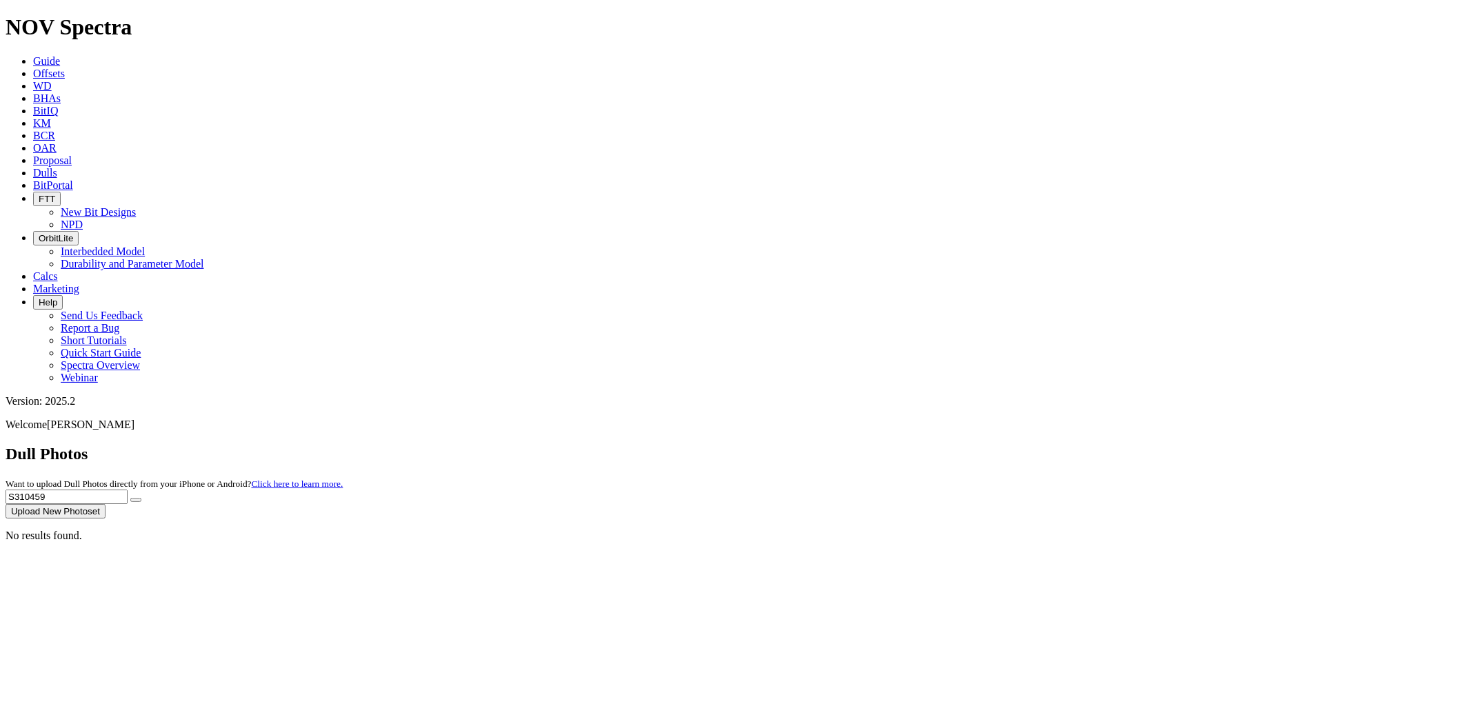
click at [130, 498] on button "submit" at bounding box center [135, 500] width 11 height 4
drag, startPoint x: 1207, startPoint y: 65, endPoint x: 1026, endPoint y: 59, distance: 180.8
click at [1026, 445] on div "Dull Photos Want to upload Dull Photos directly from your iPhone or Android? Cl…" at bounding box center [736, 482] width 1460 height 74
paste input "066"
type input "S310066"
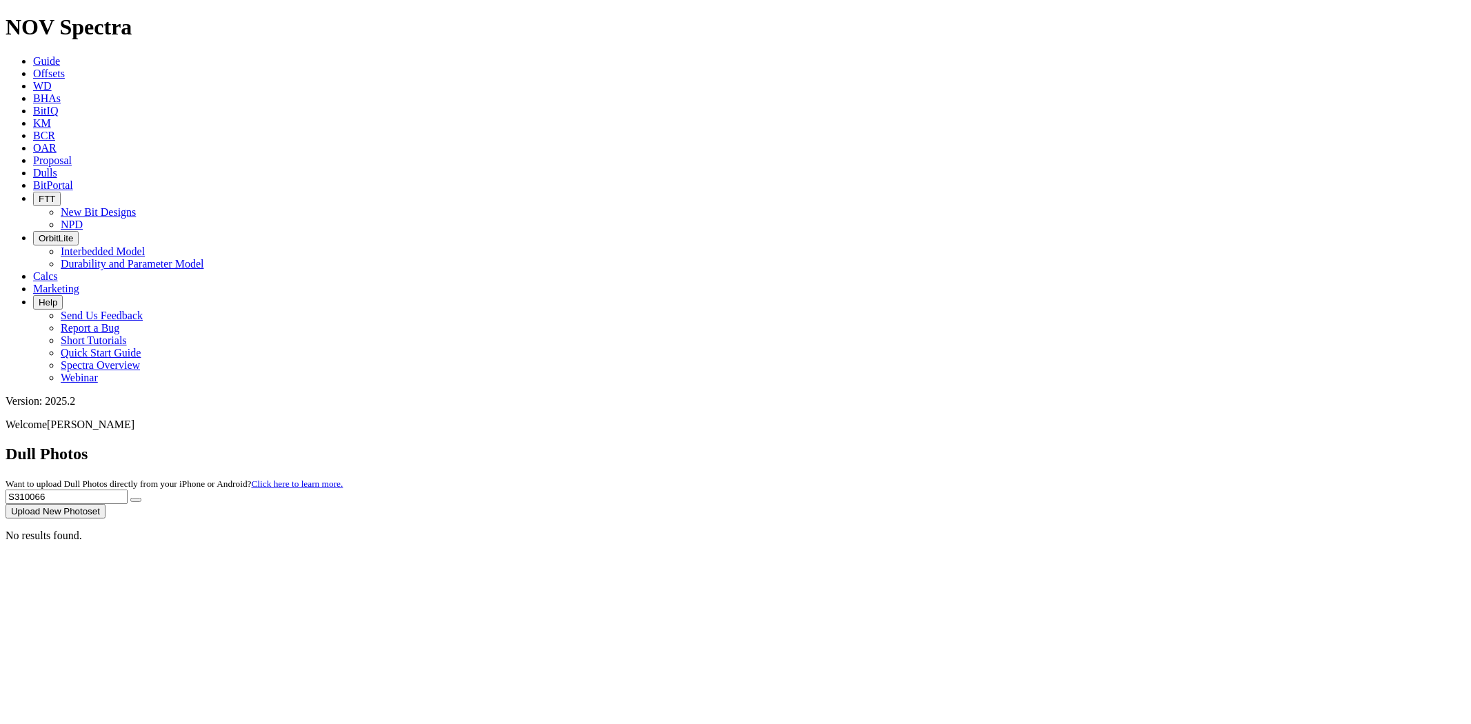
click at [130, 498] on button "submit" at bounding box center [135, 500] width 11 height 4
